Goal: Navigation & Orientation: Find specific page/section

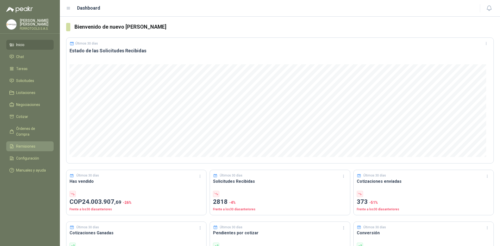
click at [44, 144] on li "Remisiones" at bounding box center [29, 147] width 41 height 6
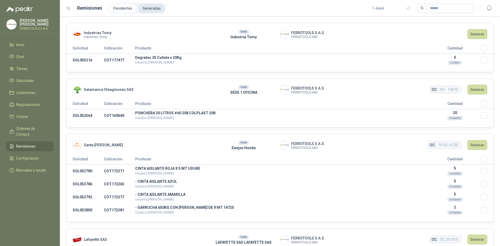
click at [156, 7] on li "Generadas" at bounding box center [152, 8] width 26 height 9
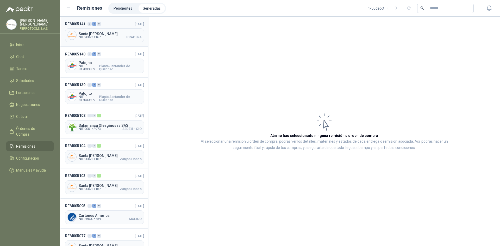
click at [117, 25] on header "REM005141 0 3 0 [DATE]" at bounding box center [104, 24] width 79 height 6
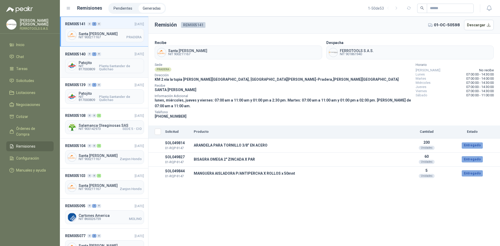
click at [111, 53] on header "REM005140 0 1 0 [DATE]" at bounding box center [104, 54] width 79 height 6
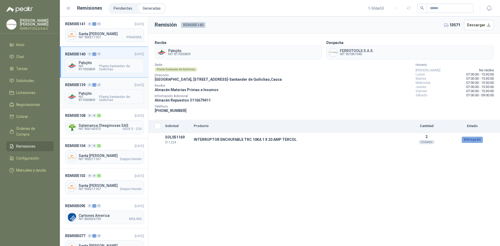
click at [113, 84] on header "REM005139 0 1 0 [DATE]" at bounding box center [104, 85] width 79 height 6
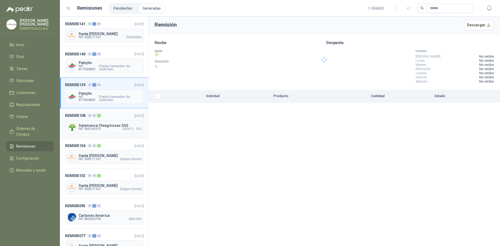
click at [109, 111] on div "REM005108 0 0 1 [DATE] Salamanca Oleaginosas SAS NIT 900142973 SEDE 5 - CIO" at bounding box center [104, 123] width 88 height 30
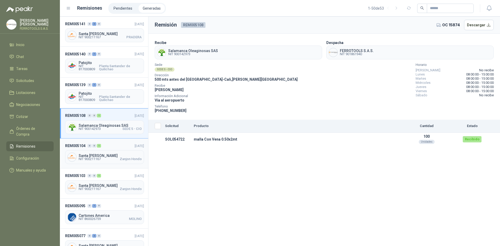
click at [108, 148] on header "REM005104 0 0 1 [DATE]" at bounding box center [104, 146] width 79 height 6
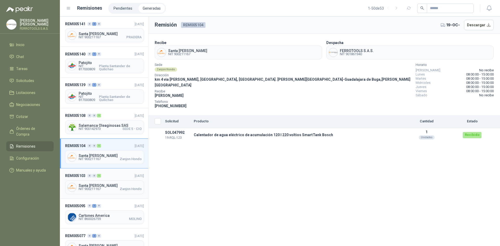
click at [113, 173] on header "REM005103 0 0 1 [DATE]" at bounding box center [104, 176] width 79 height 6
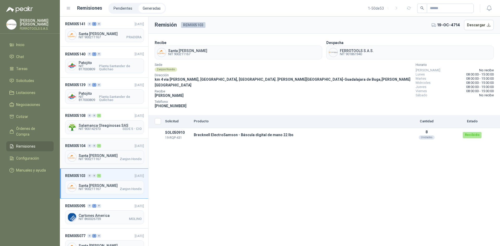
click at [117, 144] on header "REM005104 0 0 1 [DATE]" at bounding box center [104, 146] width 79 height 6
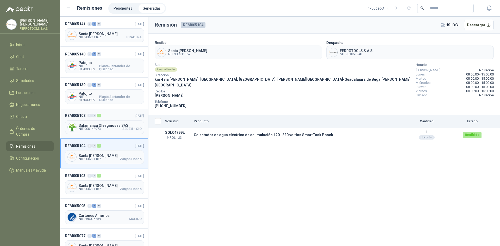
click at [109, 113] on header "REM005108 0 0 1 [DATE]" at bounding box center [104, 116] width 79 height 6
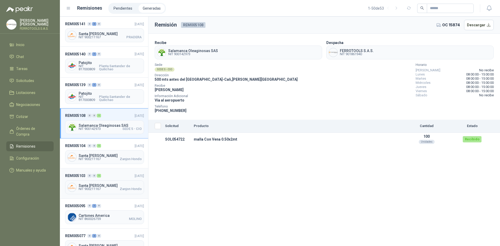
click at [115, 175] on header "REM005103 0 0 1 [DATE]" at bounding box center [104, 176] width 79 height 6
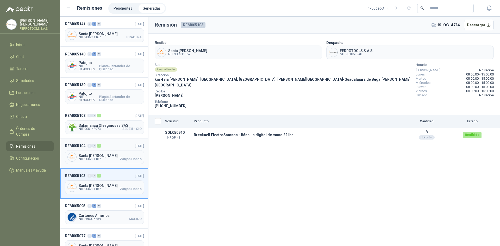
click at [116, 142] on div "REM005104 0 0 1 [DATE] [GEOGRAPHIC_DATA][PERSON_NAME] NIT 900211167 Zanjon Hondo" at bounding box center [104, 154] width 88 height 30
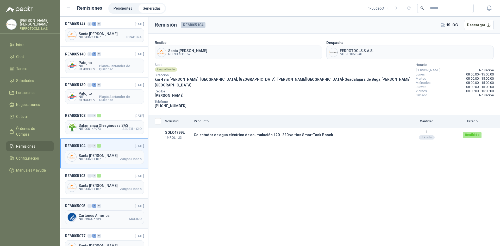
click at [112, 203] on header "REM005095 0 1 0 [DATE]" at bounding box center [104, 206] width 79 height 6
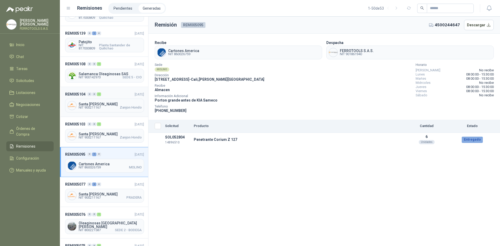
scroll to position [52, 0]
click at [117, 182] on header "REM005077 0 3 0 [DATE]" at bounding box center [104, 184] width 79 height 6
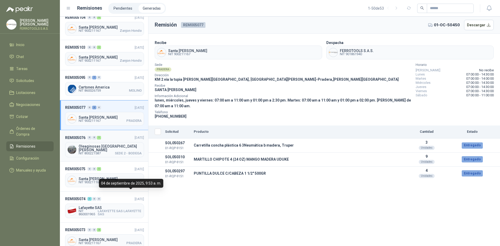
scroll to position [130, 0]
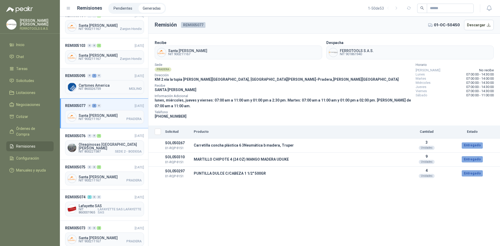
click at [120, 75] on header "REM005095 0 1 0 [DATE]" at bounding box center [104, 76] width 79 height 6
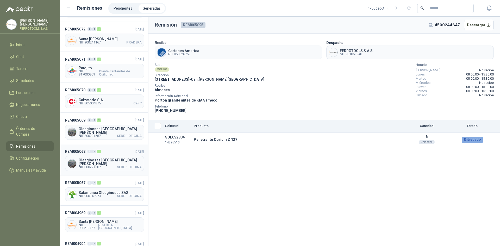
scroll to position [391, 0]
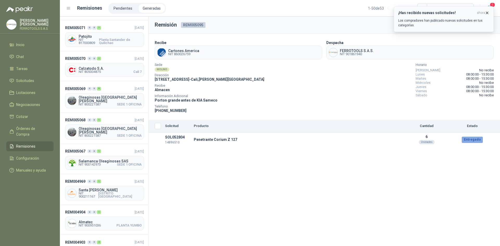
click at [486, 12] on icon "button" at bounding box center [487, 13] width 4 height 4
